Goal: Contribute content: Add original content to the website for others to see

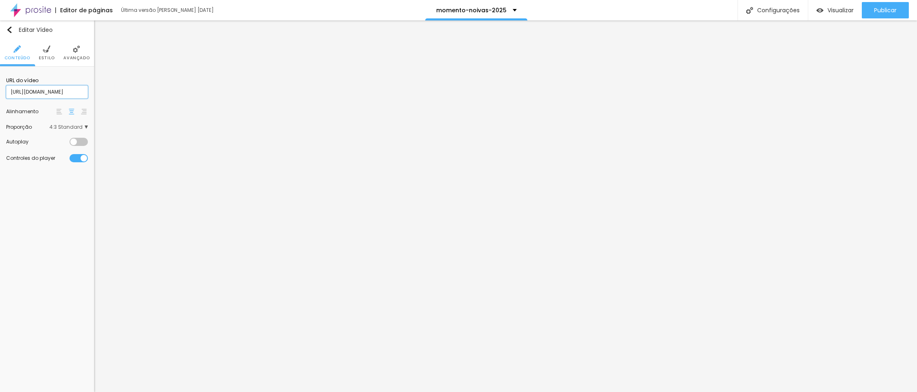
click at [60, 93] on input "[URL][DOMAIN_NAME]" at bounding box center [47, 91] width 82 height 13
click at [59, 94] on input "[URL][DOMAIN_NAME]" at bounding box center [47, 91] width 82 height 13
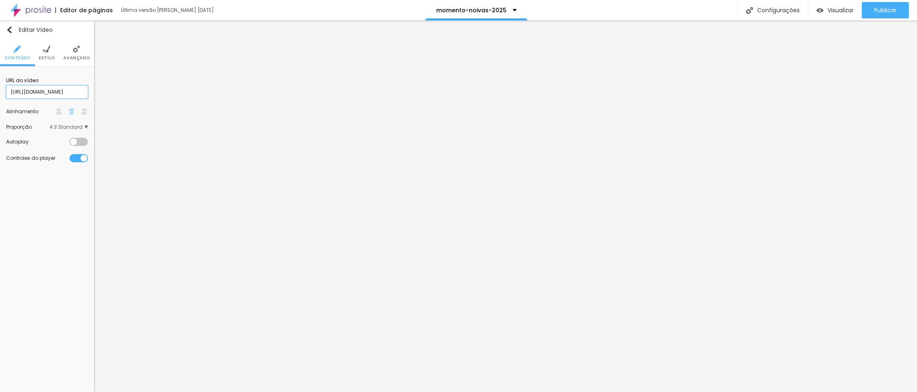
click at [59, 94] on input "[URL][DOMAIN_NAME]" at bounding box center [47, 91] width 82 height 13
click at [28, 90] on input "[URL][DOMAIN_NAME]" at bounding box center [47, 91] width 82 height 13
paste input "849172070"
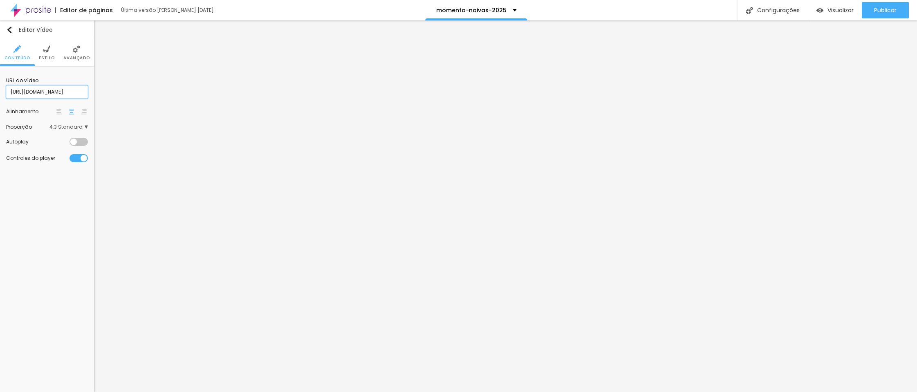
type input "[URL][DOMAIN_NAME]"
click at [34, 88] on input "[URL][DOMAIN_NAME]" at bounding box center [47, 91] width 82 height 13
click at [38, 89] on input "[URL][DOMAIN_NAME]" at bounding box center [47, 91] width 82 height 13
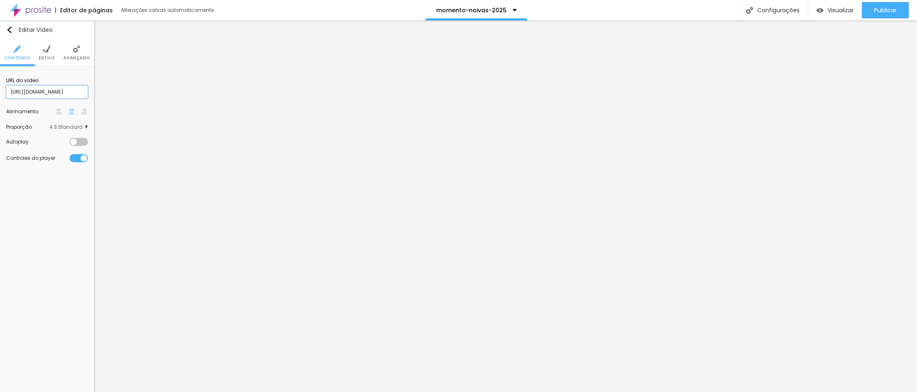
click at [38, 89] on input "[URL][DOMAIN_NAME]" at bounding box center [47, 91] width 82 height 13
paste input "1109864155"
type input "[URL][DOMAIN_NAME]"
click at [31, 94] on input "[URL][DOMAIN_NAME]" at bounding box center [47, 91] width 82 height 13
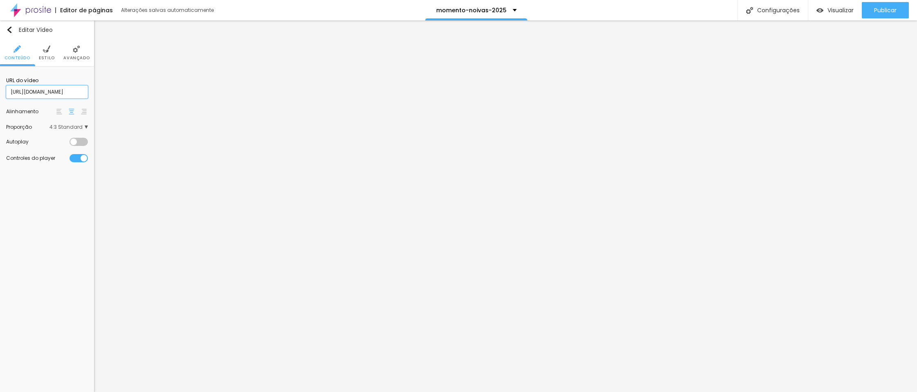
click at [31, 94] on input "[URL][DOMAIN_NAME]" at bounding box center [47, 91] width 82 height 13
click at [45, 91] on input "[URL][DOMAIN_NAME]" at bounding box center [47, 91] width 82 height 13
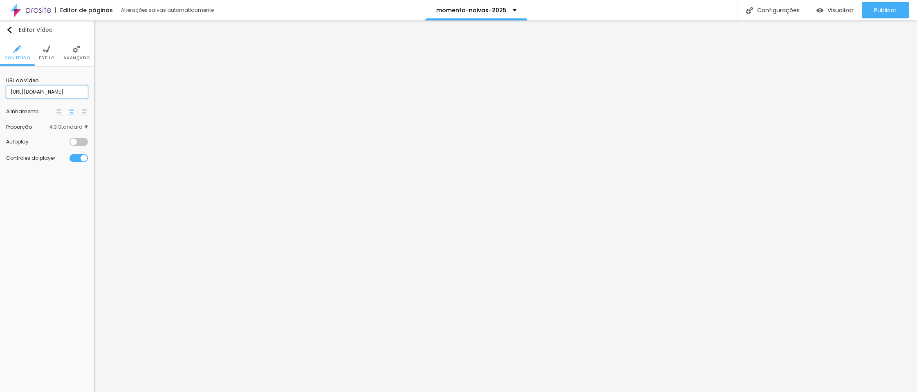
paste input "76318"
type input "[URL][DOMAIN_NAME]"
click at [72, 91] on input "[URL][DOMAIN_NAME]" at bounding box center [47, 91] width 82 height 13
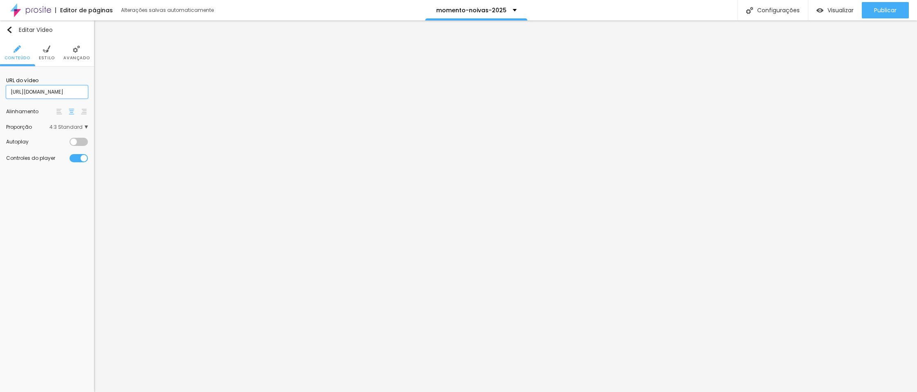
click at [45, 90] on input "[URL][DOMAIN_NAME]" at bounding box center [47, 91] width 82 height 13
paste input "10537751"
type input "[URL][DOMAIN_NAME]"
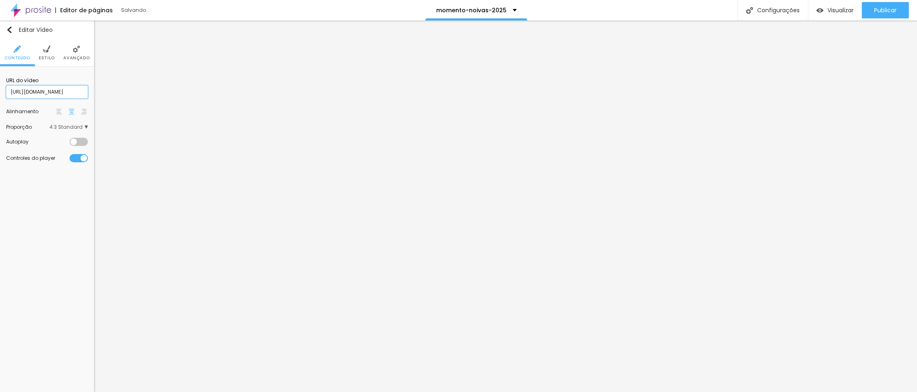
click at [20, 91] on input "[URL][DOMAIN_NAME]" at bounding box center [47, 91] width 82 height 13
click at [19, 91] on input "[URL][DOMAIN_NAME]" at bounding box center [47, 91] width 82 height 13
click at [48, 94] on input "[URL][DOMAIN_NAME]" at bounding box center [47, 91] width 82 height 13
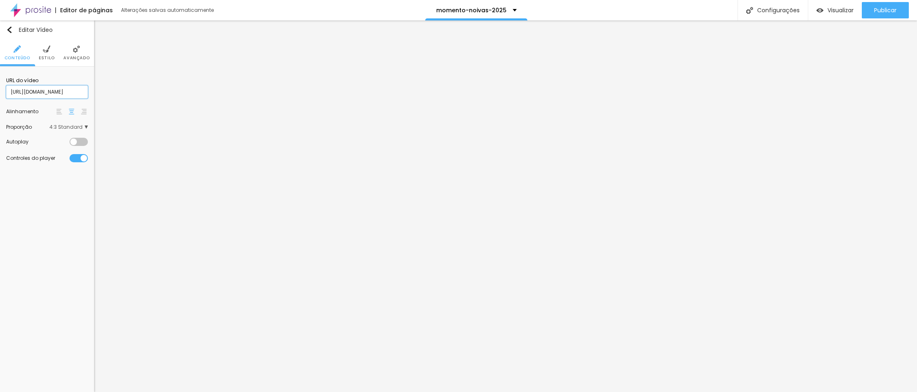
click at [48, 94] on input "[URL][DOMAIN_NAME]" at bounding box center [47, 91] width 82 height 13
paste input "6290?fl=pl&fe=sh"
type input "[URL][DOMAIN_NAME]"
click at [20, 96] on input "[URL][DOMAIN_NAME]" at bounding box center [47, 91] width 82 height 13
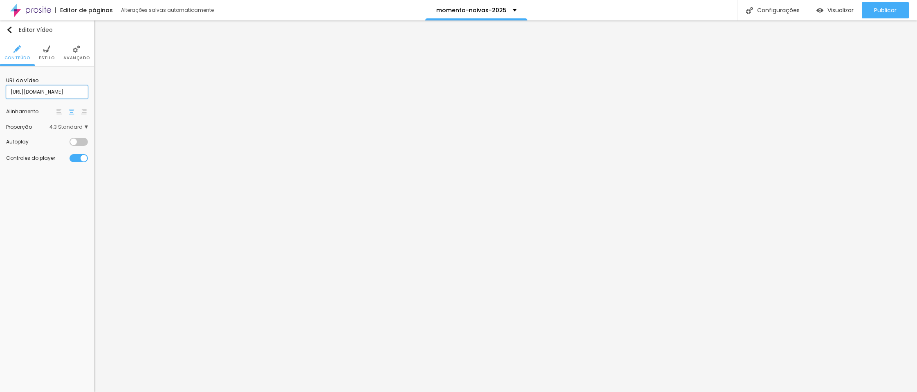
click at [20, 96] on input "[URL][DOMAIN_NAME]" at bounding box center [47, 91] width 82 height 13
paste input "810644"
click at [53, 95] on input "[URL][DOMAIN_NAME]" at bounding box center [47, 91] width 82 height 13
type input "[URL][DOMAIN_NAME]"
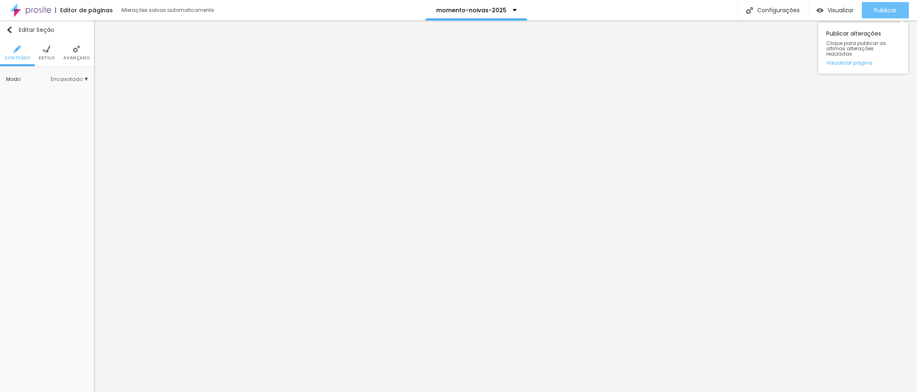
click at [870, 11] on button "Publicar" at bounding box center [885, 10] width 47 height 16
click at [10, 27] on img "button" at bounding box center [9, 30] width 7 height 7
click at [86, 85] on button "button" at bounding box center [81, 82] width 11 height 11
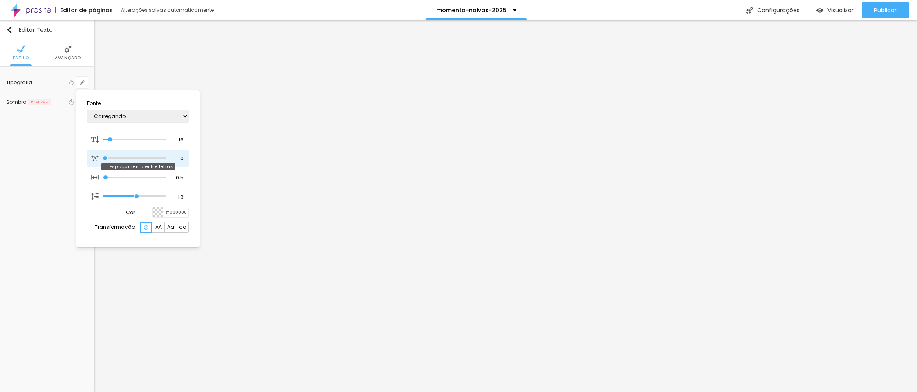
type input "1"
click at [179, 137] on input "16" at bounding box center [178, 139] width 14 height 7
type input "8"
type input "1"
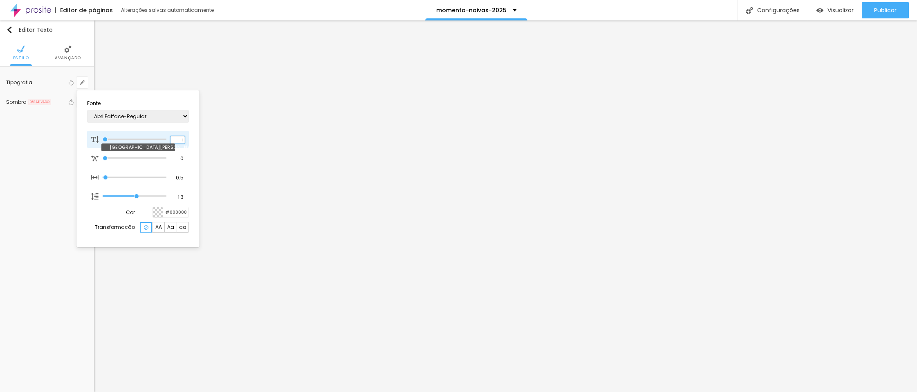
type input "8"
type input "1"
type input "8"
type input "1"
type input "13"
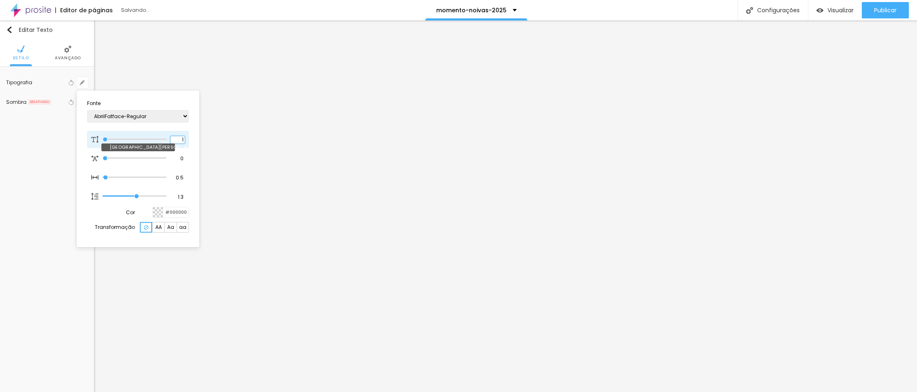
type input "13"
type input "1"
type input "13"
click at [349, 315] on div at bounding box center [458, 196] width 917 height 392
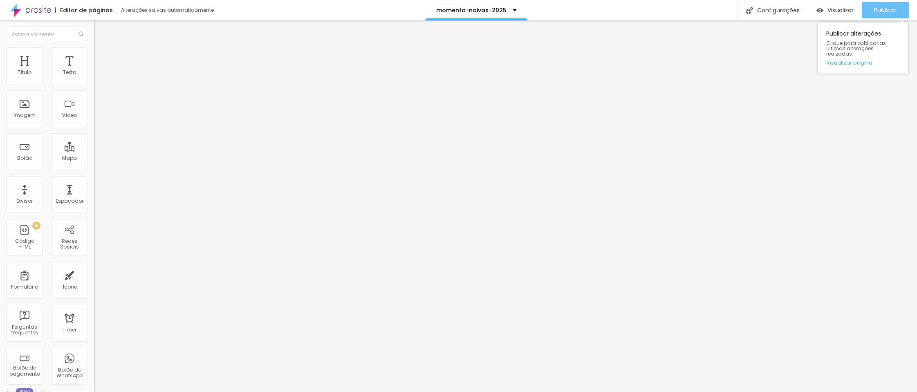
click at [872, 12] on button "Publicar" at bounding box center [885, 10] width 47 height 16
click at [848, 13] on span "Visualizar" at bounding box center [841, 10] width 26 height 7
click at [883, 11] on span "Publicar" at bounding box center [886, 10] width 22 height 7
click at [96, 2] on div "Editor de páginas Alterações salvas automaticamente" at bounding box center [107, 10] width 215 height 20
